Goal: Information Seeking & Learning: Compare options

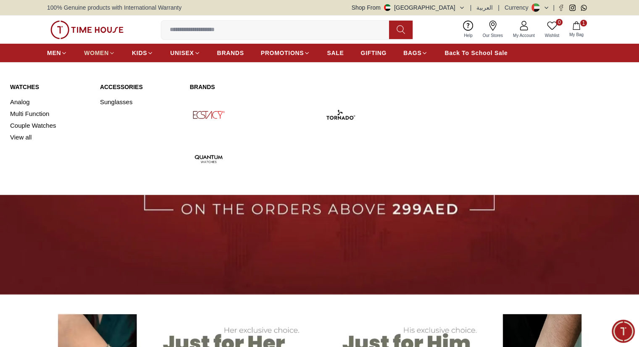
click at [89, 47] on link "WOMEN" at bounding box center [99, 52] width 31 height 15
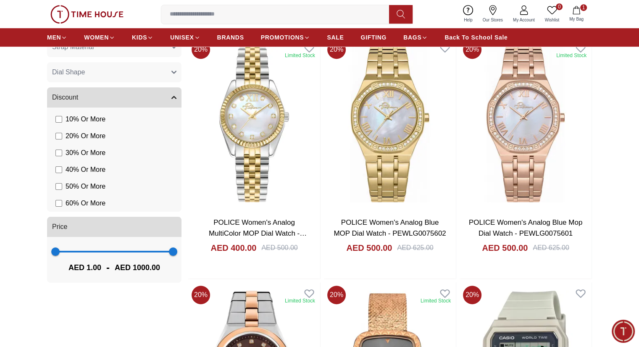
scroll to position [662, 0]
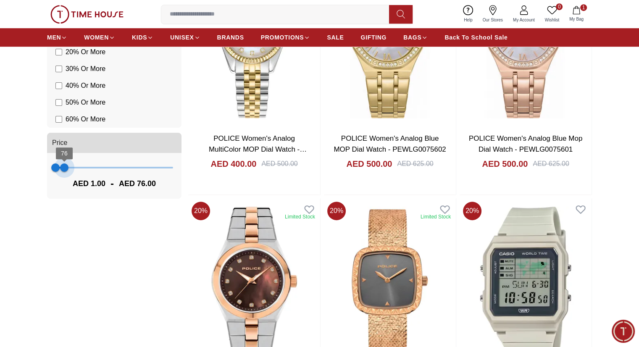
type input "**"
drag, startPoint x: 170, startPoint y: 166, endPoint x: 64, endPoint y: 168, distance: 105.9
click at [64, 168] on span "72" at bounding box center [64, 167] width 8 height 8
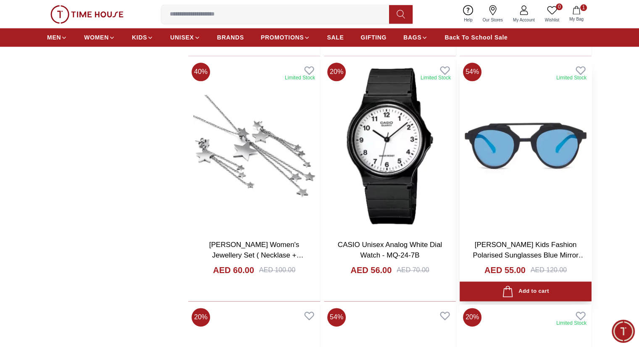
scroll to position [1050, 0]
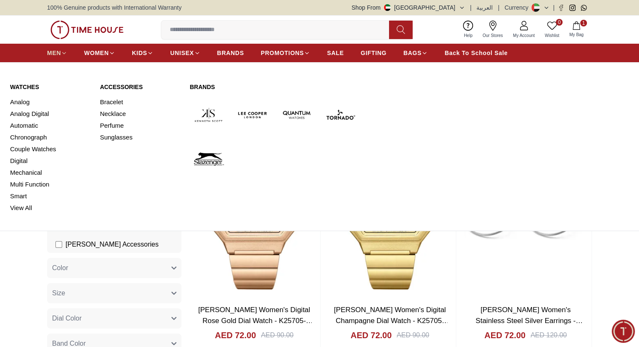
click at [57, 58] on link "MEN" at bounding box center [57, 52] width 20 height 15
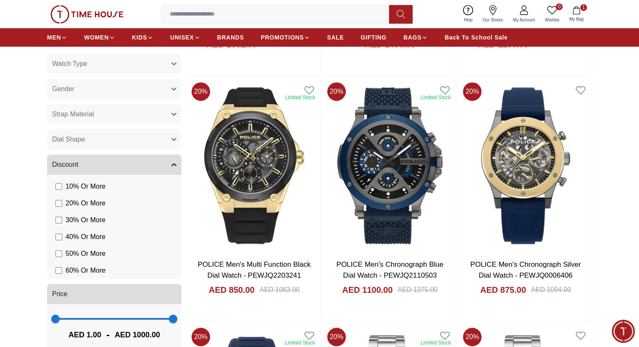
scroll to position [746, 0]
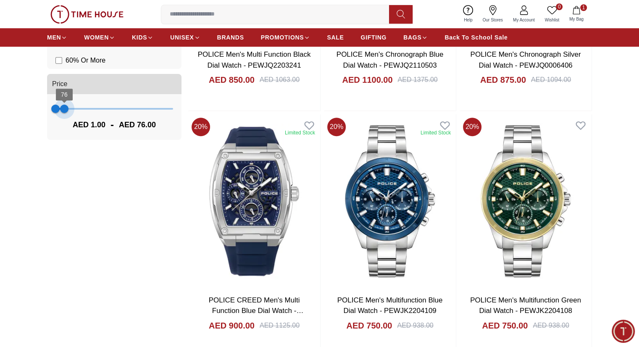
type input "**"
drag, startPoint x: 172, startPoint y: 106, endPoint x: 64, endPoint y: 116, distance: 108.9
click at [64, 113] on span "72" at bounding box center [64, 109] width 8 height 8
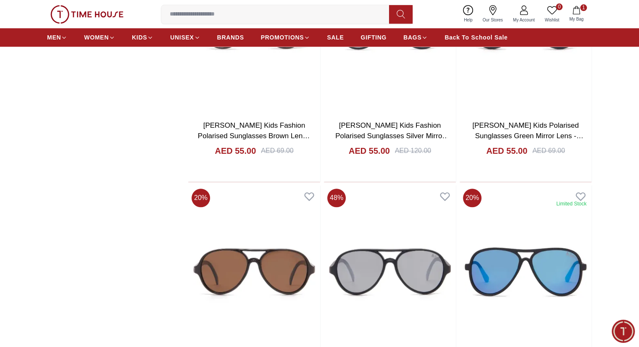
scroll to position [924, 0]
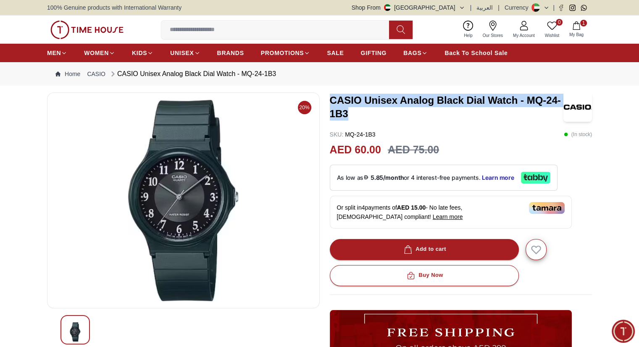
drag, startPoint x: 332, startPoint y: 100, endPoint x: 347, endPoint y: 111, distance: 18.5
click at [347, 111] on h3 "CASIO Unisex Analog Black Dial Watch - MQ-24-1B3" at bounding box center [447, 107] width 234 height 27
copy h3 "CASIO Unisex Analog Black Dial Watch - MQ-24-1B3"
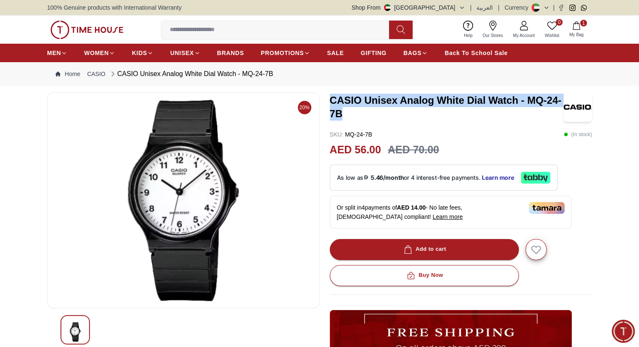
drag, startPoint x: 330, startPoint y: 99, endPoint x: 343, endPoint y: 118, distance: 22.7
click at [343, 118] on h3 "CASIO Unisex Analog White Dial Watch - MQ-24-7B" at bounding box center [447, 107] width 234 height 27
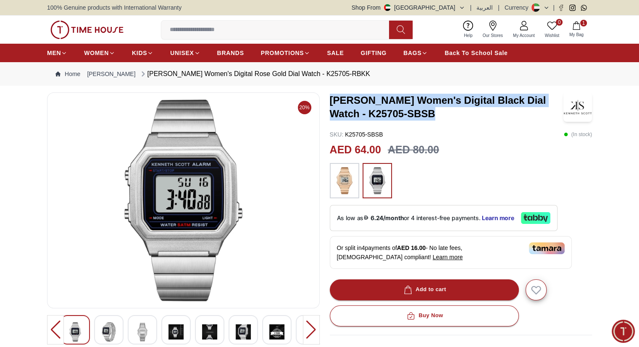
drag, startPoint x: 329, startPoint y: 100, endPoint x: 402, endPoint y: 114, distance: 74.0
click at [402, 114] on h3 "Kenneth Scott Women's Digital Black Dial Watch - K25705-SBSB" at bounding box center [447, 107] width 234 height 27
copy h3 "[PERSON_NAME] Women's Digital Black Dial Watch - K25705-SBSB"
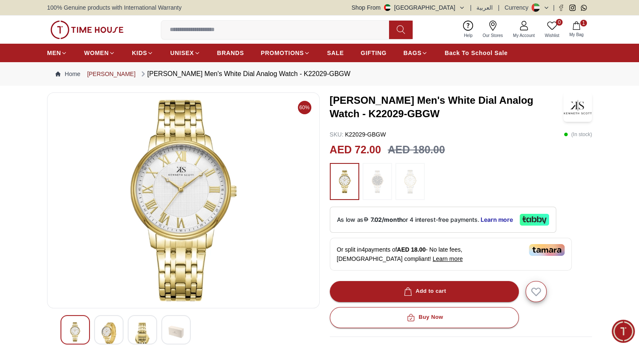
click at [103, 73] on link "[PERSON_NAME]" at bounding box center [111, 74] width 48 height 8
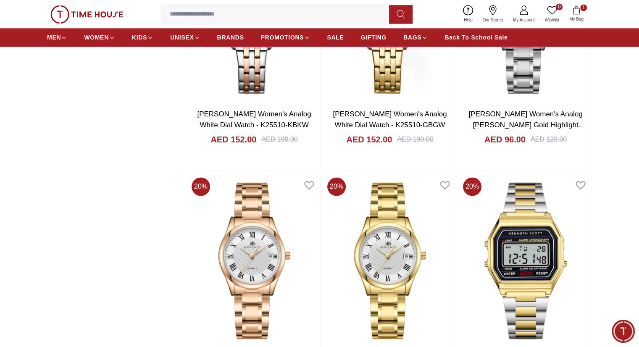
scroll to position [1260, 0]
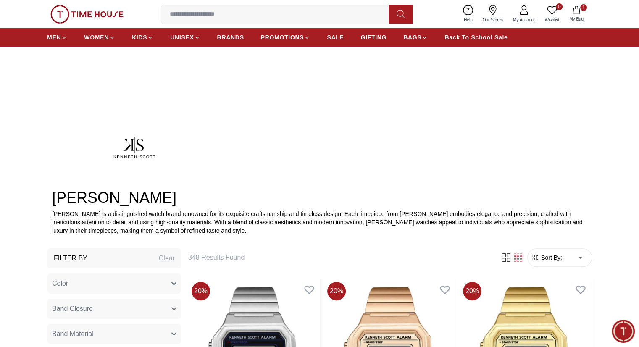
scroll to position [420, 0]
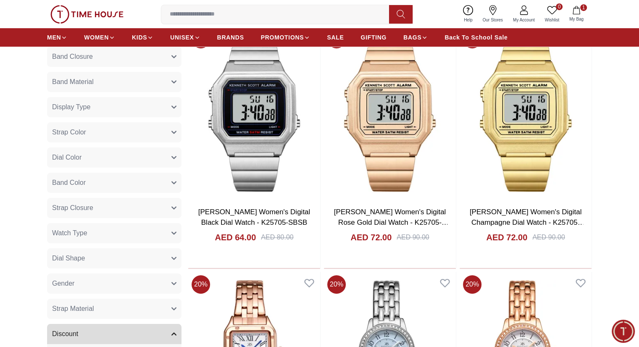
click at [104, 282] on button "Gender" at bounding box center [114, 284] width 134 height 20
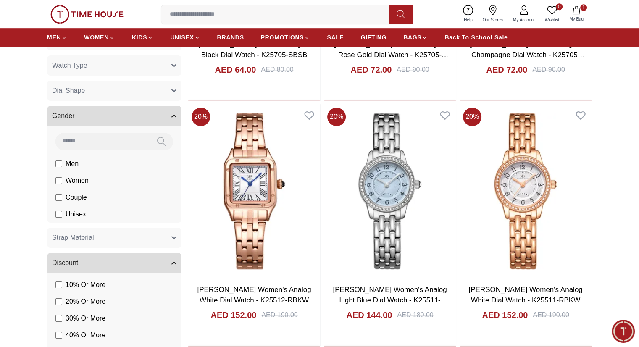
scroll to position [588, 0]
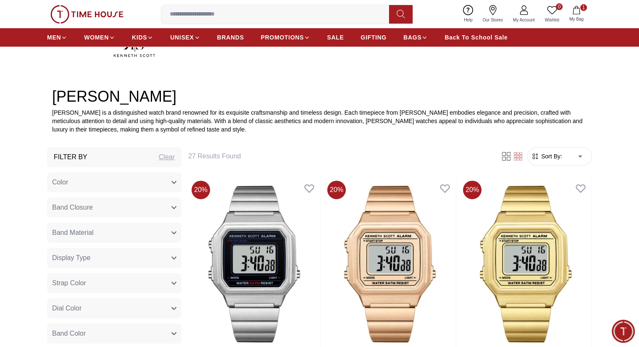
scroll to position [168, 0]
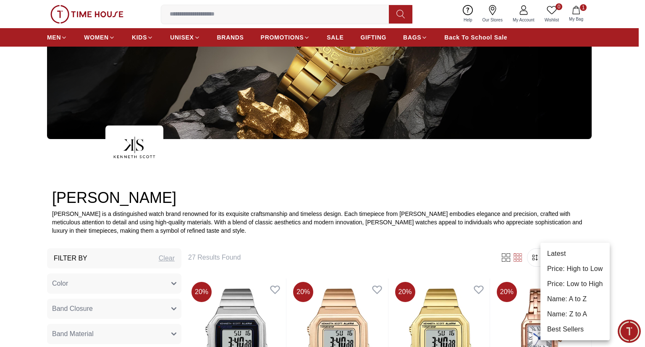
click at [569, 270] on li "Price: High to Low" at bounding box center [575, 268] width 69 height 15
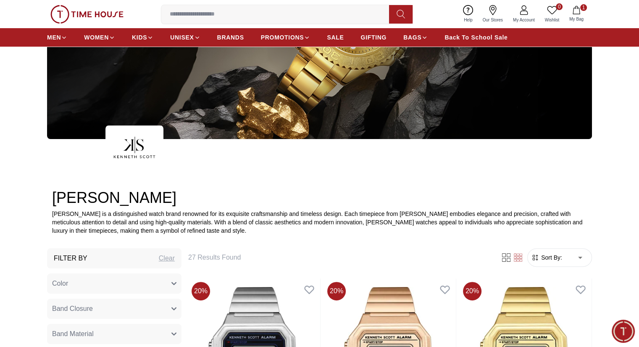
type input "*"
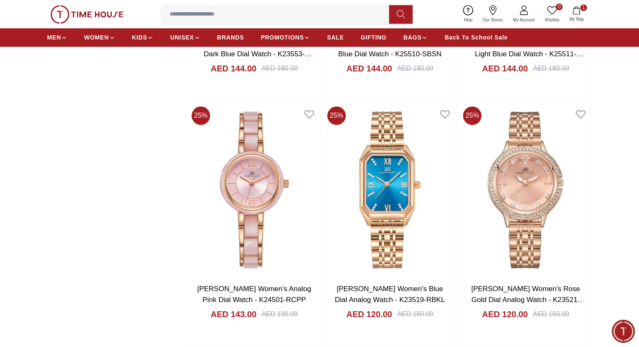
scroll to position [1344, 0]
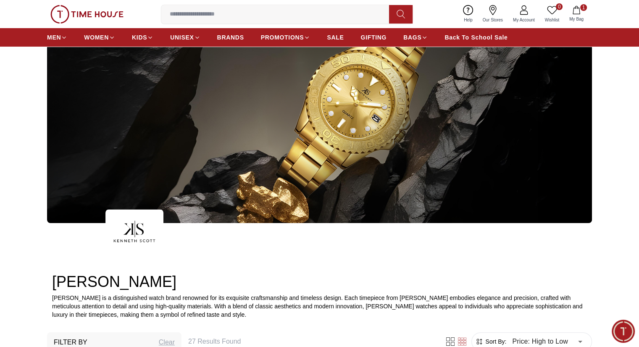
scroll to position [294, 0]
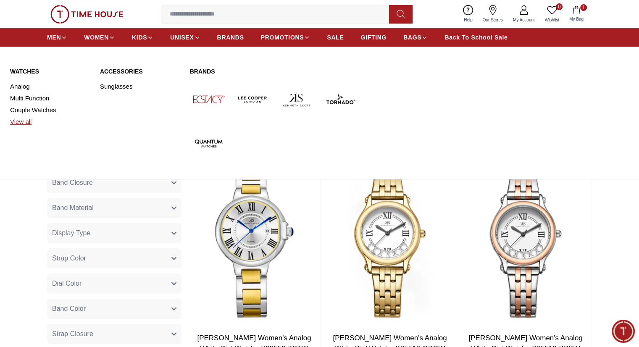
click at [25, 124] on link "View all" at bounding box center [50, 122] width 80 height 12
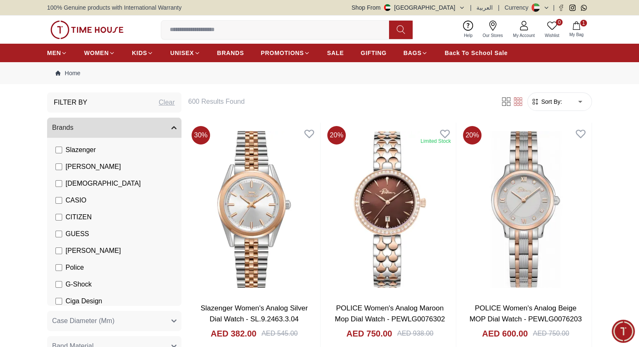
scroll to position [46, 0]
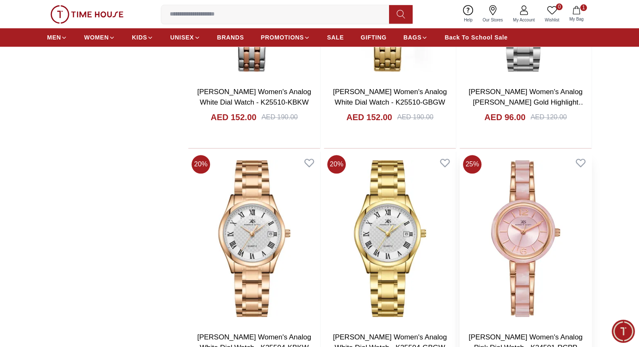
scroll to position [966, 0]
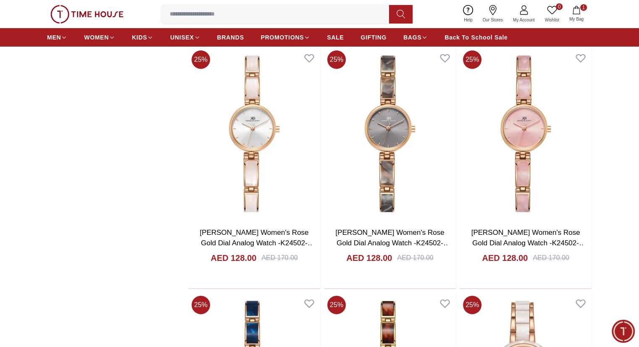
scroll to position [3025, 0]
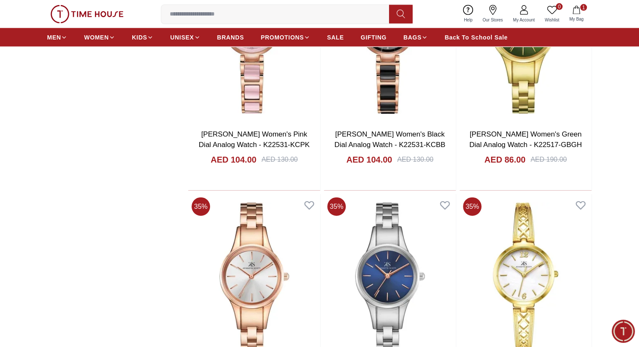
scroll to position [5210, 0]
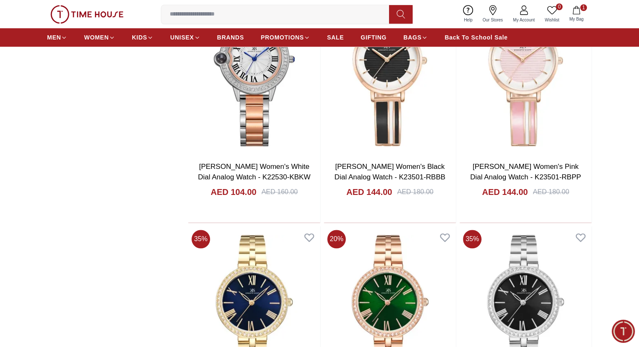
scroll to position [7269, 0]
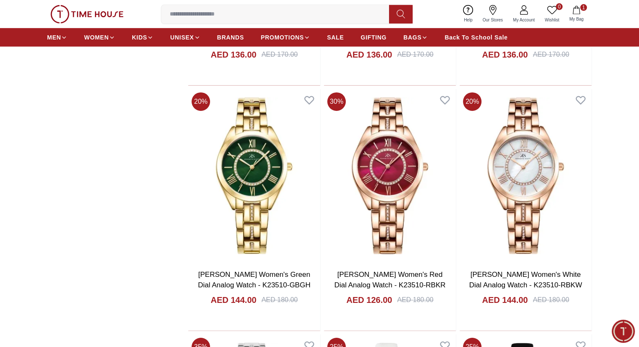
scroll to position [9075, 0]
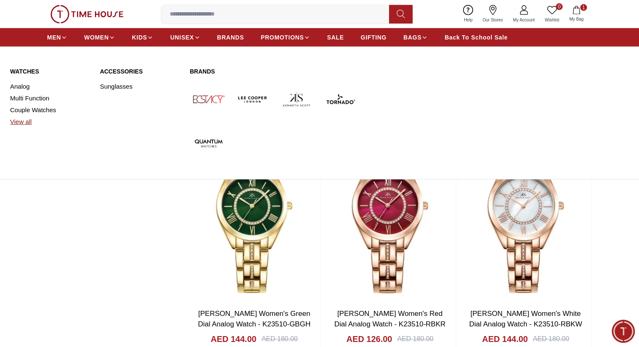
click at [27, 122] on link "View all" at bounding box center [50, 122] width 80 height 12
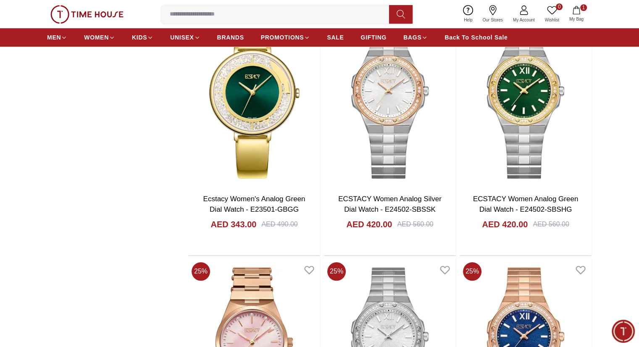
scroll to position [882, 0]
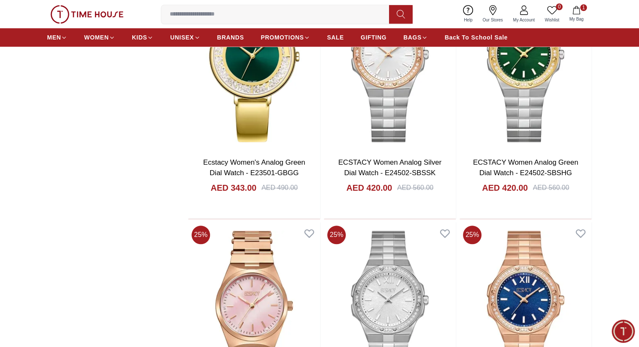
scroll to position [924, 0]
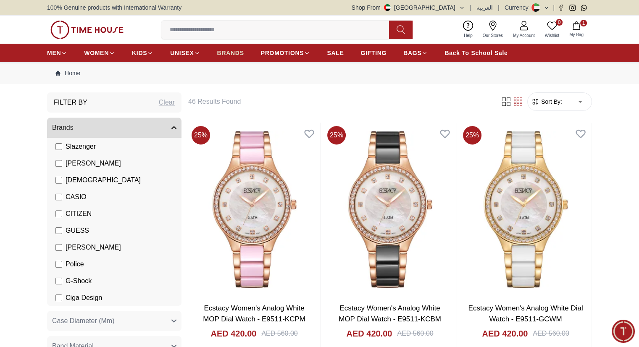
click at [232, 48] on link "BRANDS" at bounding box center [230, 52] width 27 height 15
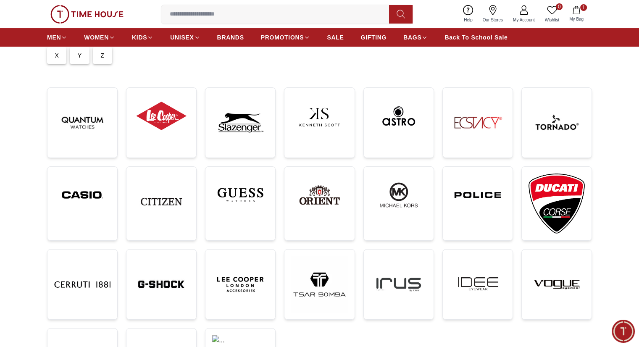
scroll to position [95, 0]
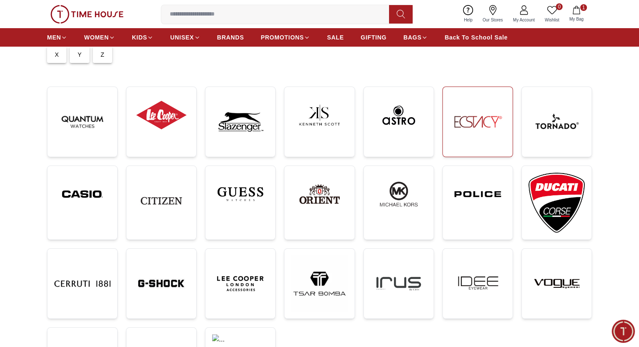
click at [468, 141] on img at bounding box center [478, 122] width 56 height 56
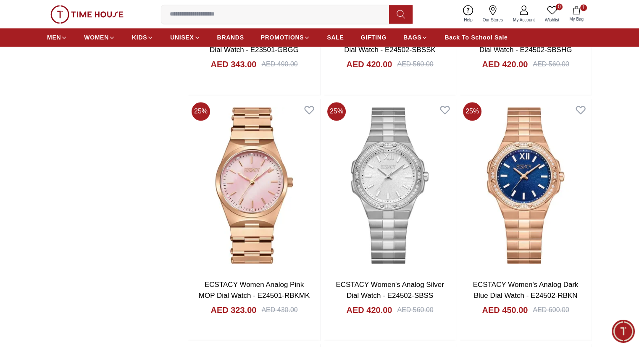
scroll to position [1364, 0]
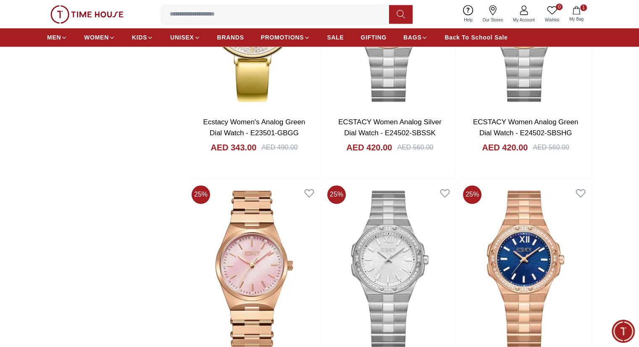
scroll to position [1402, 0]
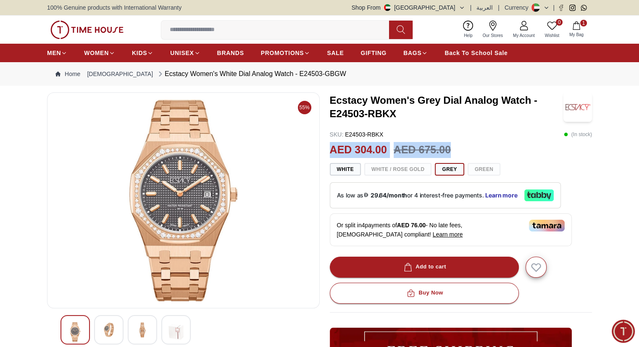
drag, startPoint x: 329, startPoint y: 150, endPoint x: 458, endPoint y: 146, distance: 129.9
click at [458, 146] on div "55% Ecstacy Women's Grey Dial Analog Watch - E24503-RBKX SKU : E24503-RBKX ( In…" at bounding box center [319, 298] width 545 height 412
copy div "AED 304.00 AED 675.00"
